Goal: Information Seeking & Learning: Learn about a topic

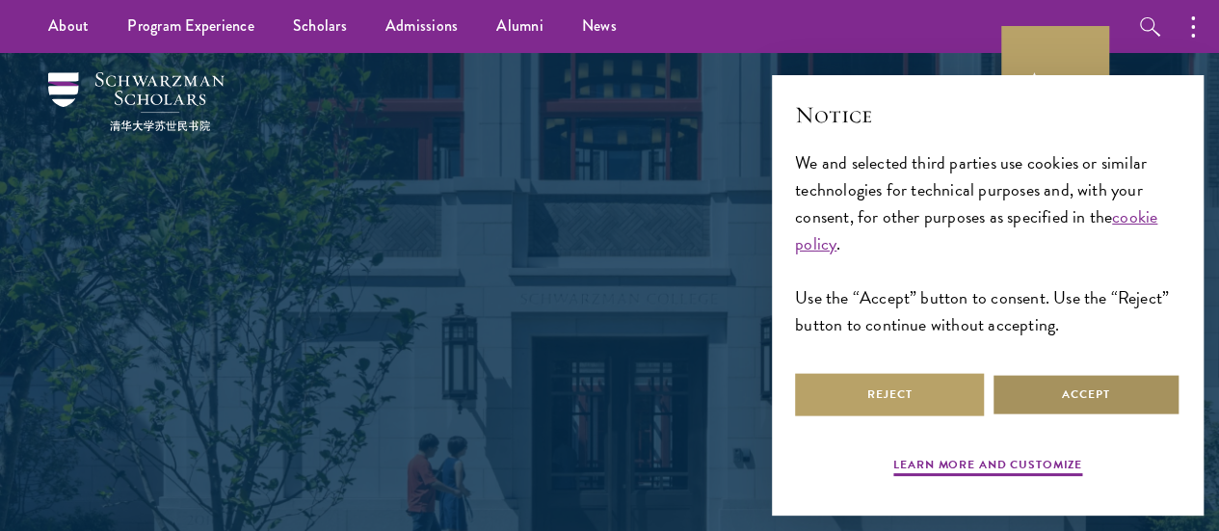
click at [1109, 389] on button "Accept" at bounding box center [1086, 394] width 189 height 43
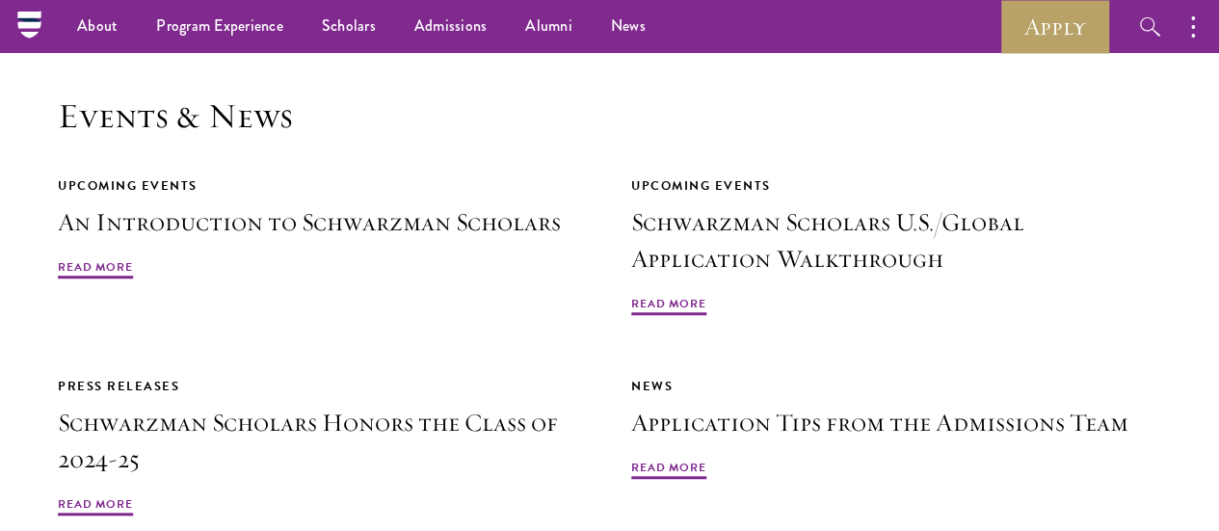
scroll to position [4139, 0]
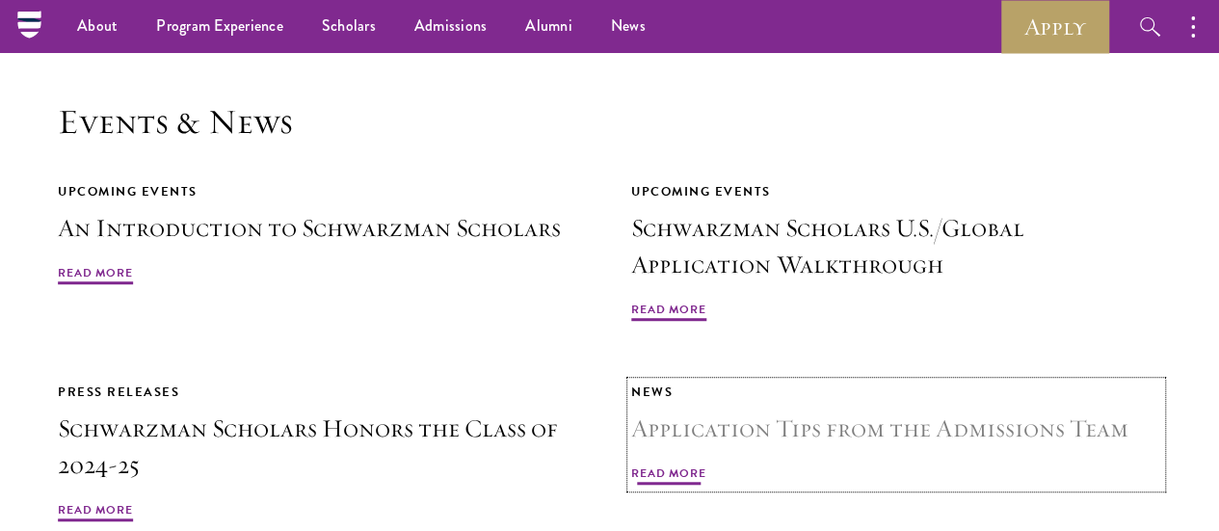
click at [707, 475] on span "Read More" at bounding box center [668, 476] width 75 height 23
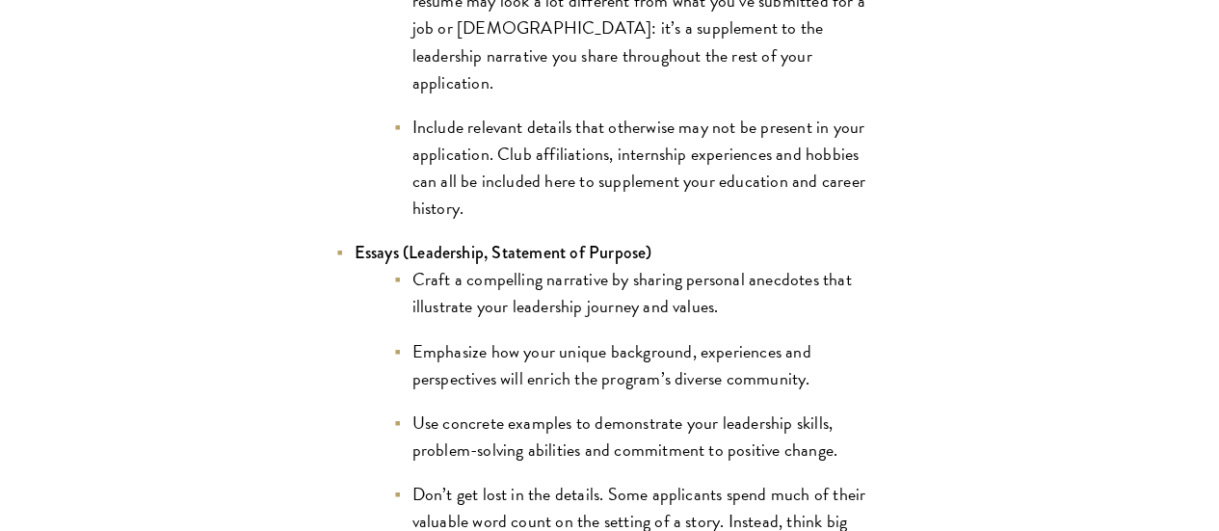
scroll to position [1790, 0]
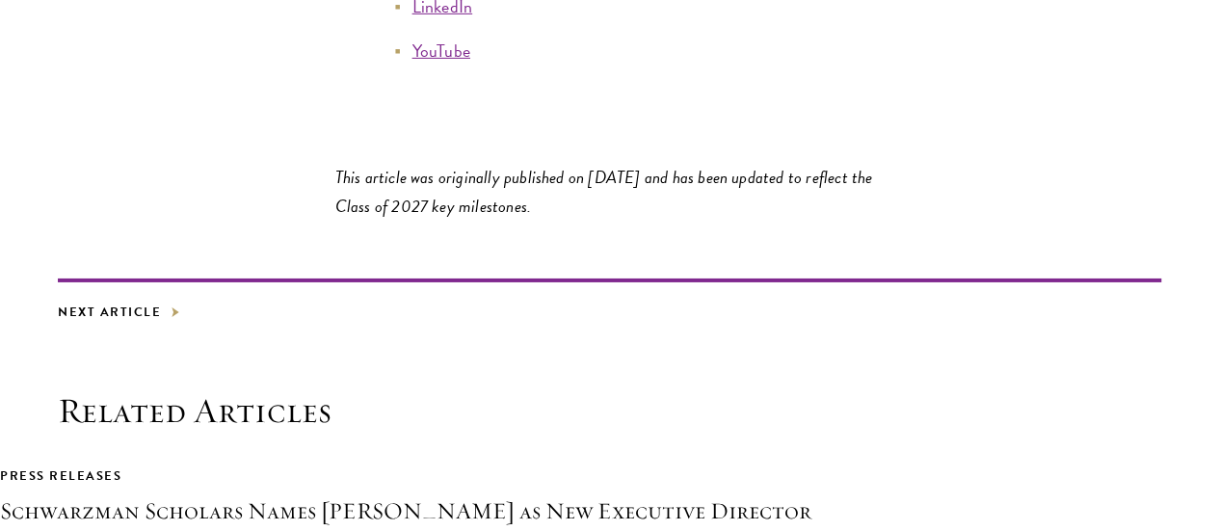
scroll to position [10448, 0]
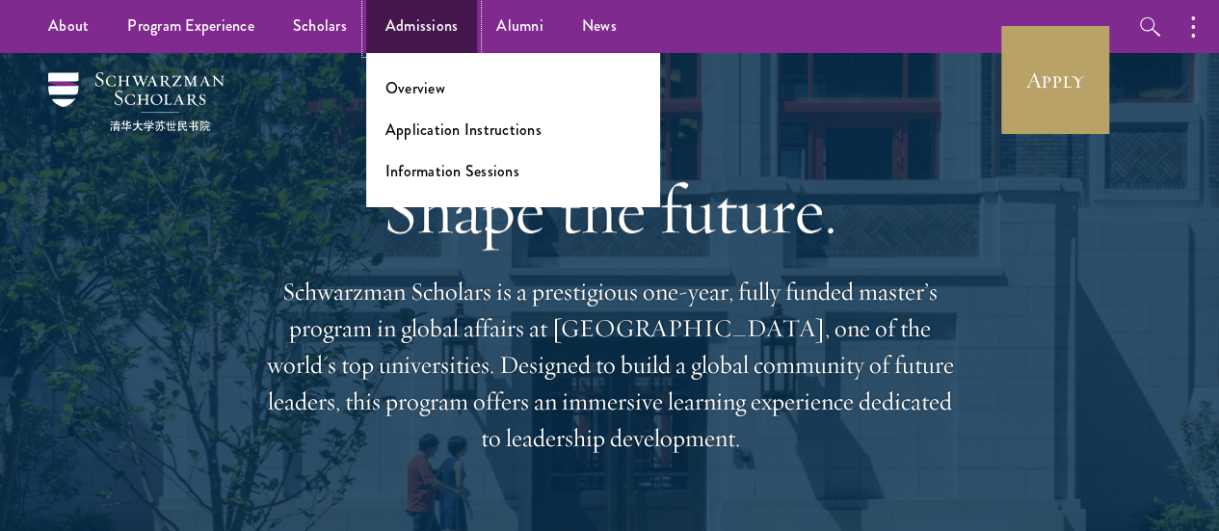
click at [416, 34] on link "Admissions" at bounding box center [422, 26] width 112 height 53
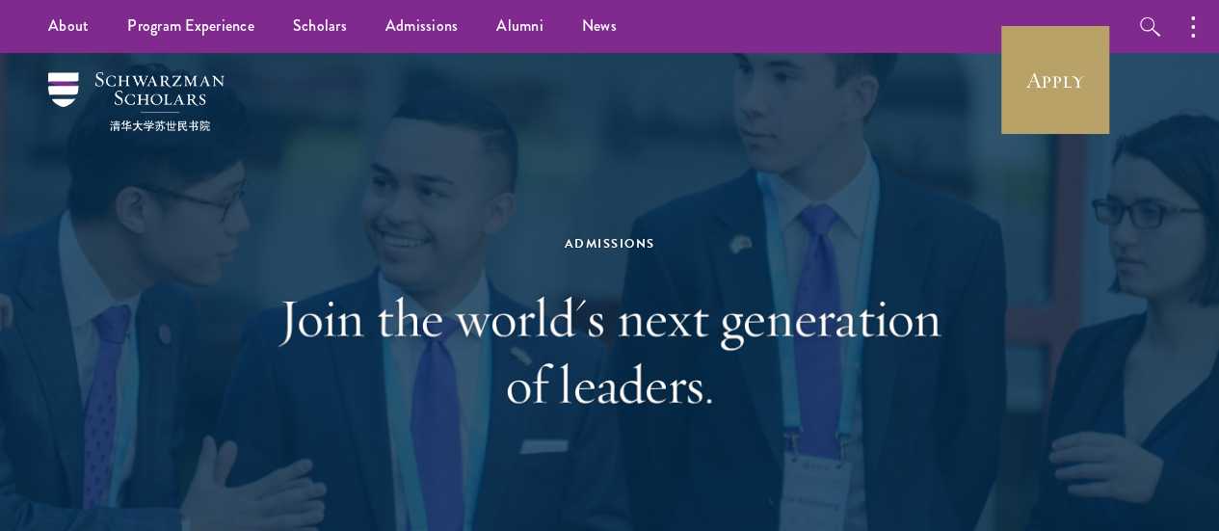
click at [740, 241] on div "Admissions" at bounding box center [610, 243] width 665 height 21
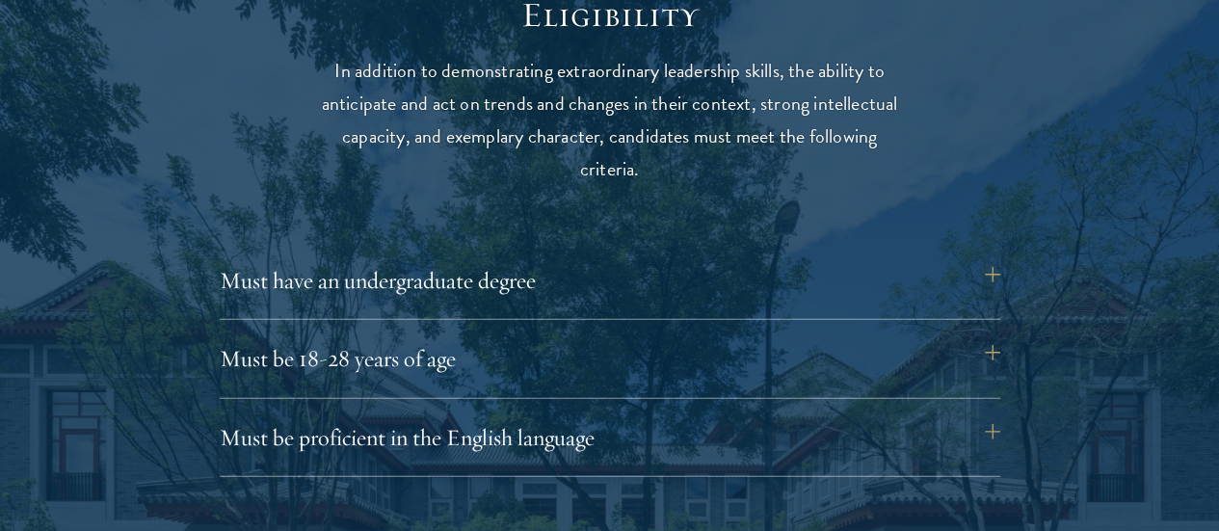
scroll to position [2513, 0]
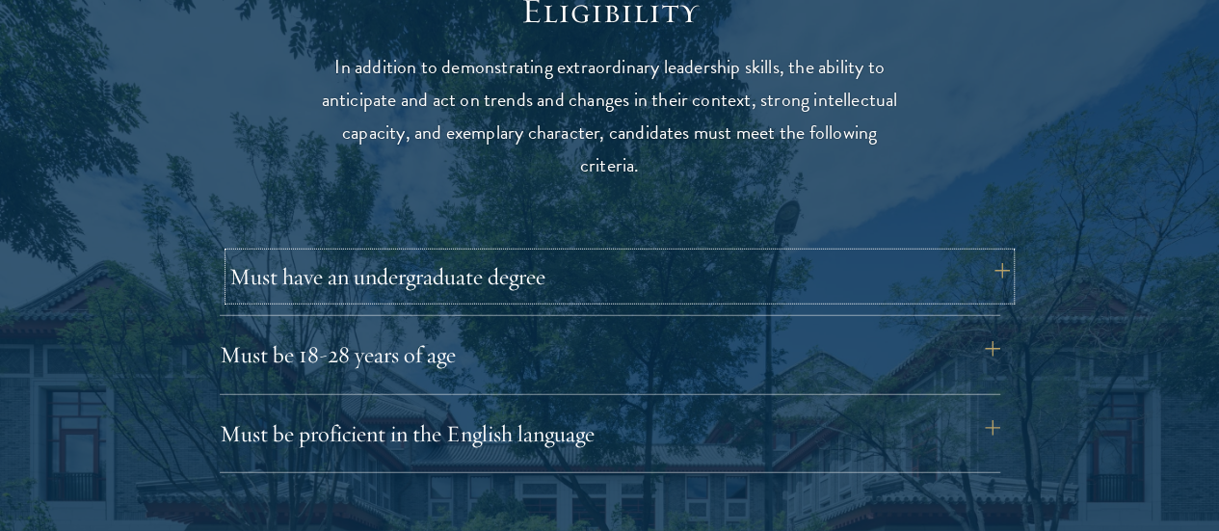
click at [991, 259] on button "Must have an undergraduate degree" at bounding box center [619, 277] width 781 height 46
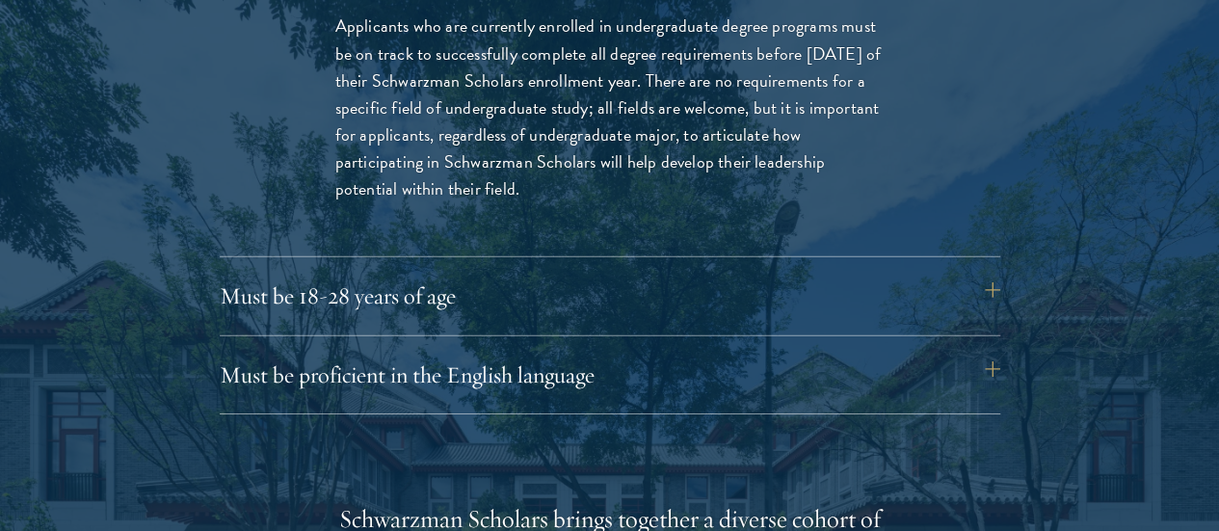
scroll to position [2846, 0]
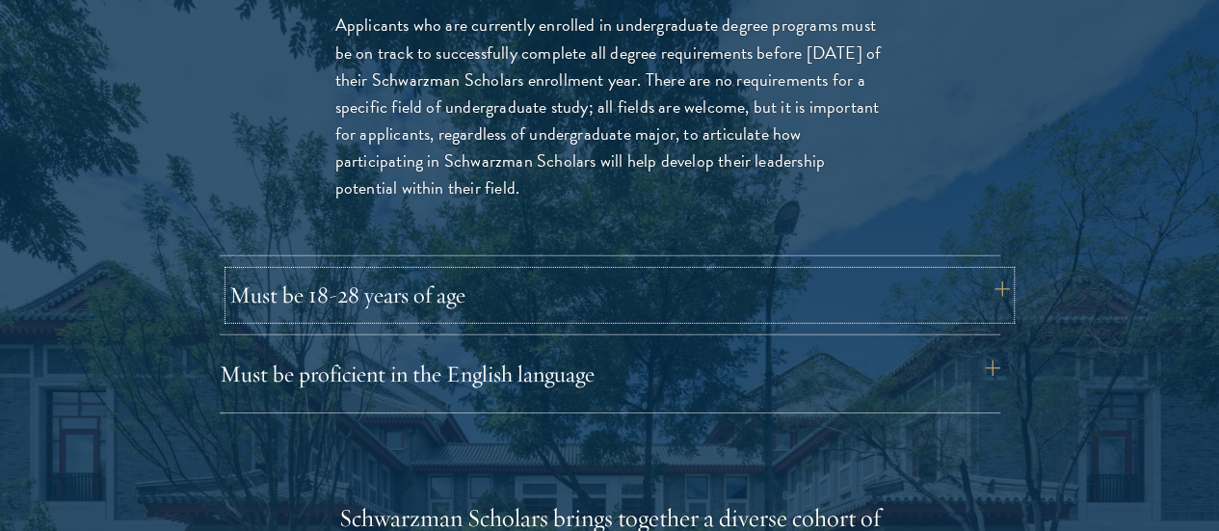
click at [992, 272] on button "Must be 18-28 years of age" at bounding box center [619, 295] width 781 height 46
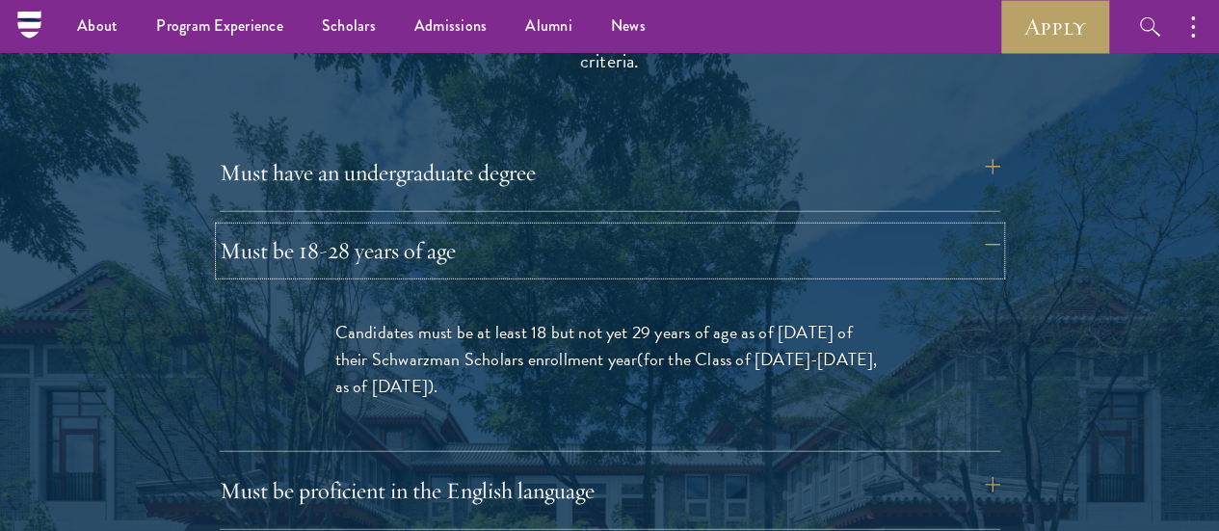
scroll to position [2616, 0]
